Goal: Task Accomplishment & Management: Use online tool/utility

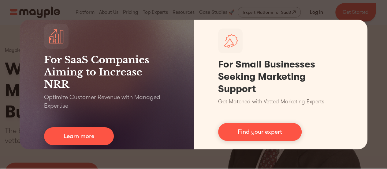
drag, startPoint x: 66, startPoint y: -16, endPoint x: 47, endPoint y: -37, distance: 28.8
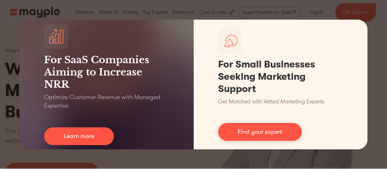
click at [175, 154] on div "For SaaS Companies Aiming to Increase NRR Optimize Customer Revenue with Manage…" at bounding box center [193, 84] width 387 height 169
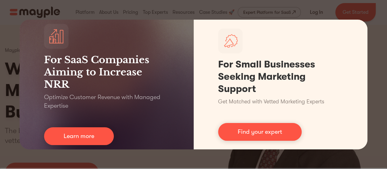
click at [371, 91] on div "For SaaS Companies Aiming to Increase NRR Optimize Customer Revenue with Manage…" at bounding box center [193, 84] width 387 height 169
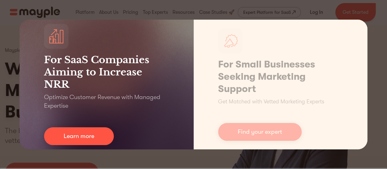
drag, startPoint x: 205, startPoint y: 151, endPoint x: 147, endPoint y: 122, distance: 65.2
click at [147, 122] on div "For SaaS Companies Aiming to Increase NRR Optimize Customer Revenue with Manage…" at bounding box center [107, 85] width 174 height 130
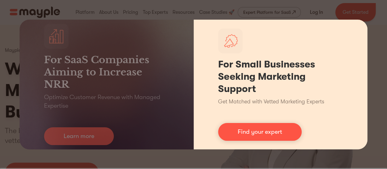
click at [358, 42] on div "For Small Businesses Seeking Marketing Support Get Matched with Vetted Marketin…" at bounding box center [281, 85] width 174 height 130
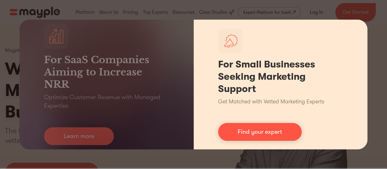
click at [351, 32] on div "For Small Businesses Seeking Marketing Support Get Matched with Vetted Marketin…" at bounding box center [281, 85] width 174 height 130
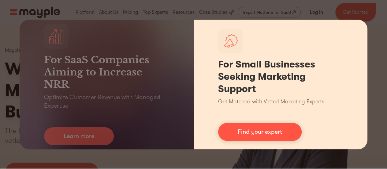
click at [355, 29] on div "For Small Businesses Seeking Marketing Support Get Matched with Vetted Marketin…" at bounding box center [281, 85] width 174 height 130
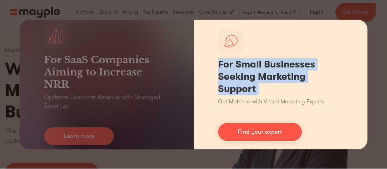
click at [355, 29] on div "For Small Businesses Seeking Marketing Support Get Matched with Vetted Marketin…" at bounding box center [281, 85] width 174 height 130
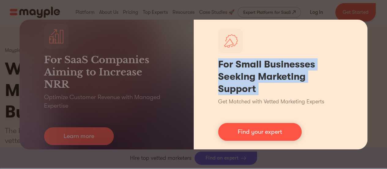
scroll to position [471, 0]
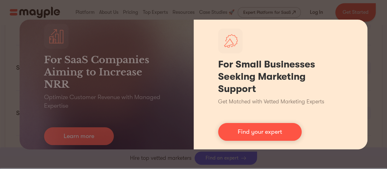
click at [239, 147] on div "For Small Businesses Seeking Marketing Support Get Matched with Vetted Marketin…" at bounding box center [281, 85] width 174 height 130
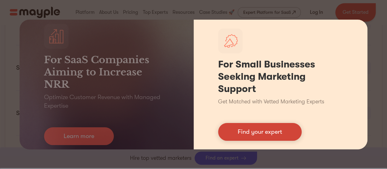
click at [239, 137] on link "Find your expert" at bounding box center [260, 132] width 84 height 18
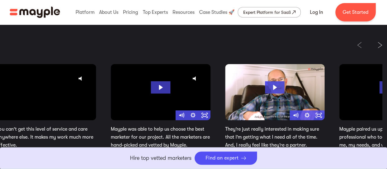
scroll to position [1030, 0]
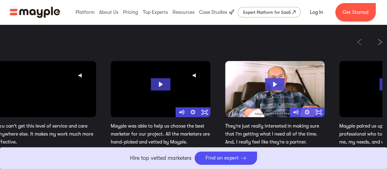
click at [376, 40] on div at bounding box center [369, 42] width 25 height 6
click at [380, 43] on img "Next slide" at bounding box center [380, 42] width 4 height 6
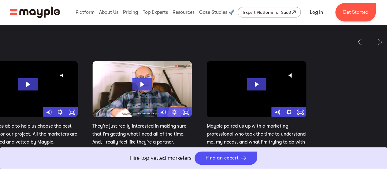
click at [97, 45] on div "Our Customers Love Us From SMBs to Fortune 500s, Here’s Why Businesses Choose M…" at bounding box center [193, 154] width 387 height 388
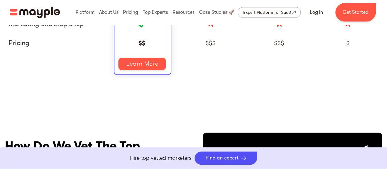
scroll to position [1458, 0]
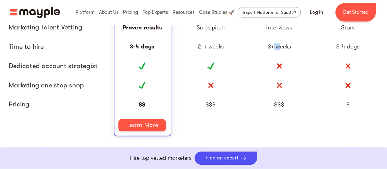
click at [274, 47] on div "8+ weeks" at bounding box center [279, 46] width 23 height 6
drag, startPoint x: 303, startPoint y: 47, endPoint x: 248, endPoint y: 48, distance: 55.1
click at [248, 48] on div "8+ weeks" at bounding box center [279, 46] width 69 height 19
click at [206, 48] on div "2-4 weeks" at bounding box center [211, 46] width 26 height 6
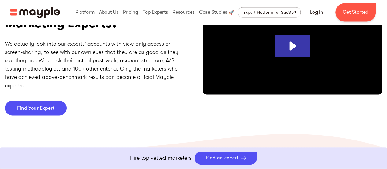
scroll to position [1658, 0]
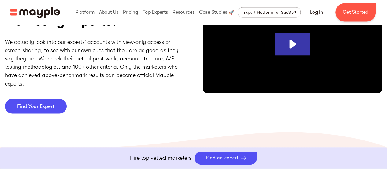
click at [285, 131] on section "How Do We Vet The Top Marketing Experts? We actually look into our experts’ acc…" at bounding box center [193, 53] width 387 height 157
click at [288, 45] on icon "Play Video: vetting-" at bounding box center [292, 44] width 35 height 22
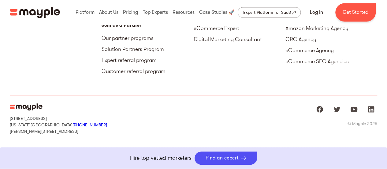
scroll to position [2889, 0]
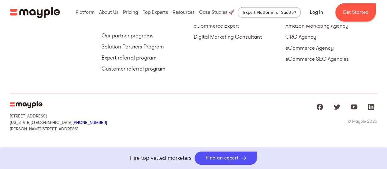
click at [265, 132] on div "[STREET_ADDRESS][US_STATE] +1 929-335-[STREET_ADDRESS][PERSON_NAME] © Mayple 20…" at bounding box center [194, 115] width 368 height 45
